Goal: Download file/media

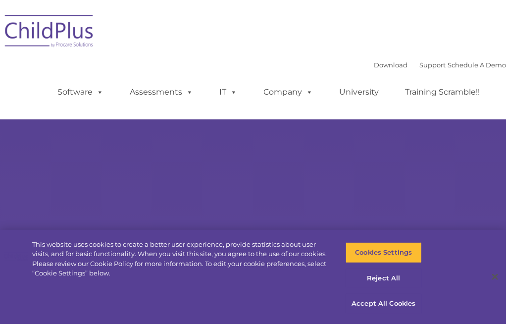
type input ""
select select "MEDIUM"
click at [395, 301] on button "Accept All Cookies" at bounding box center [383, 303] width 76 height 21
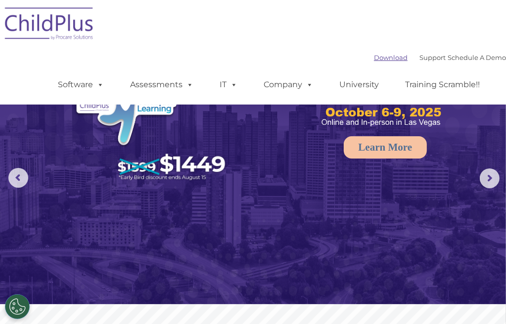
click at [374, 54] on link "Download" at bounding box center [391, 57] width 34 height 8
